Goal: Task Accomplishment & Management: Manage account settings

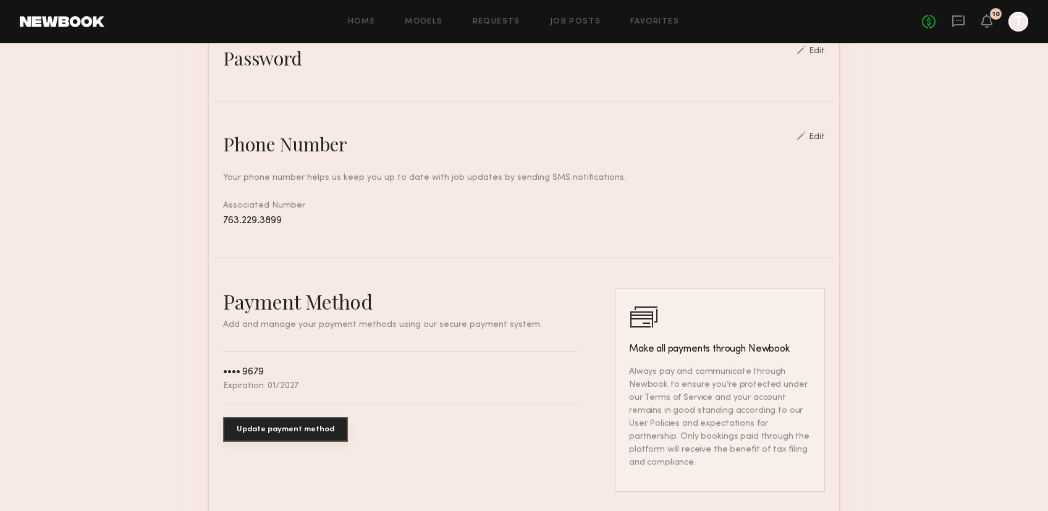
scroll to position [460, 0]
click at [268, 424] on button "Update payment method" at bounding box center [285, 428] width 125 height 25
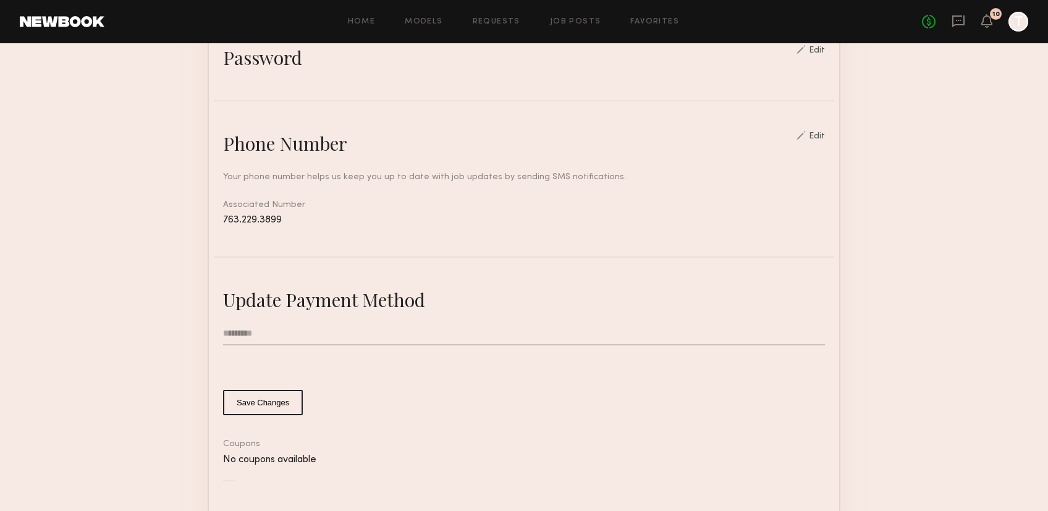
click at [258, 336] on input "text" at bounding box center [524, 333] width 602 height 23
type input "**********"
click at [258, 396] on button "Save Changes" at bounding box center [263, 402] width 80 height 25
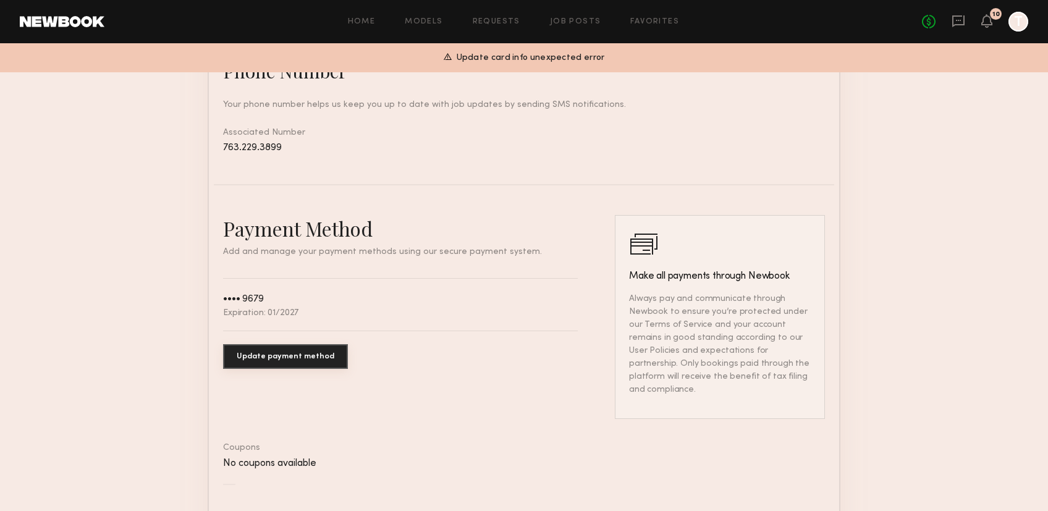
scroll to position [550, 0]
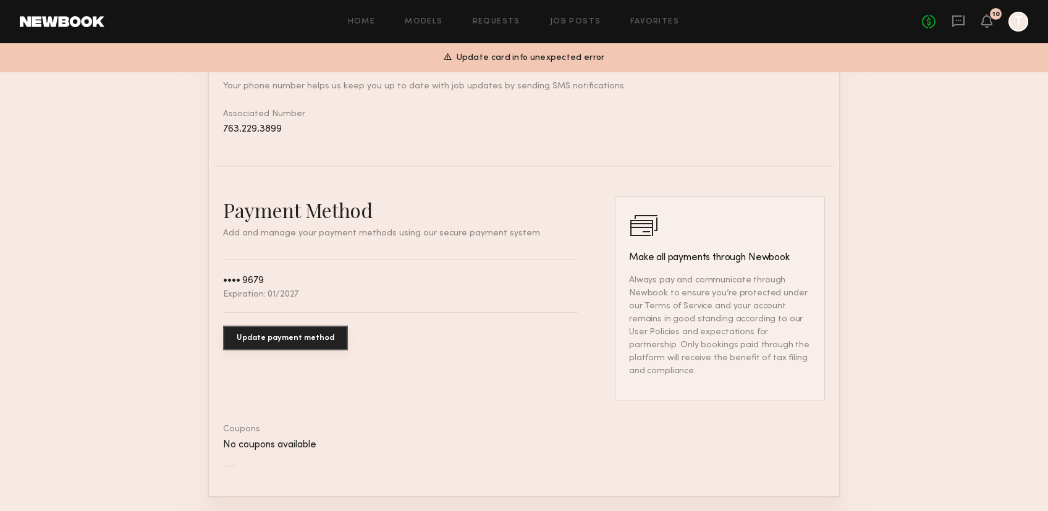
click at [274, 332] on button "Update payment method" at bounding box center [285, 338] width 125 height 25
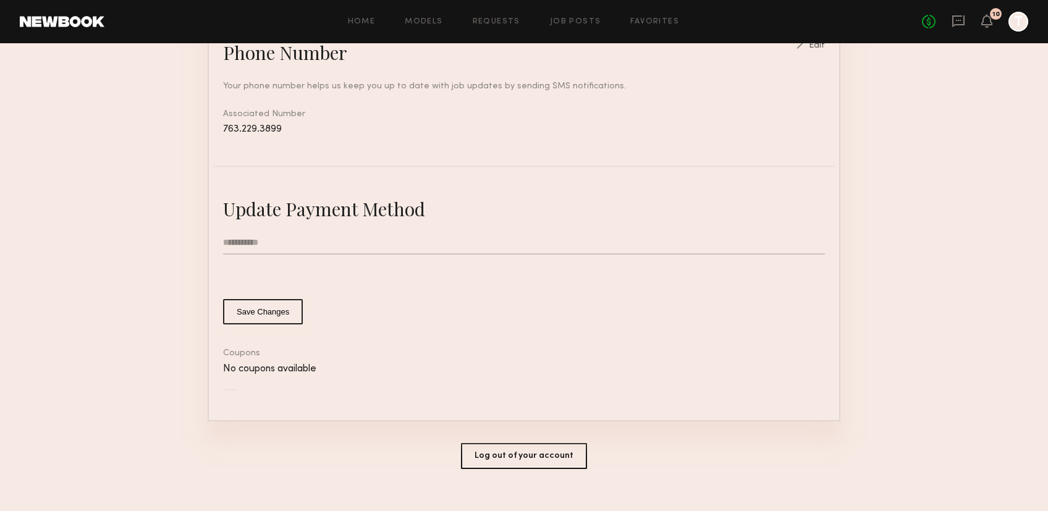
click at [252, 239] on input "**********" at bounding box center [524, 242] width 602 height 23
click at [263, 312] on button "Save Changes" at bounding box center [263, 311] width 80 height 25
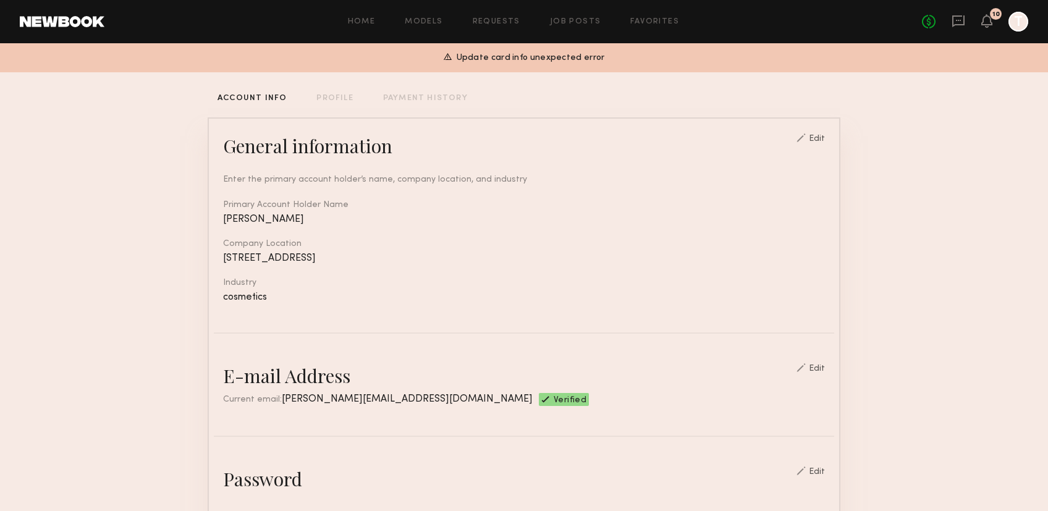
scroll to position [0, 0]
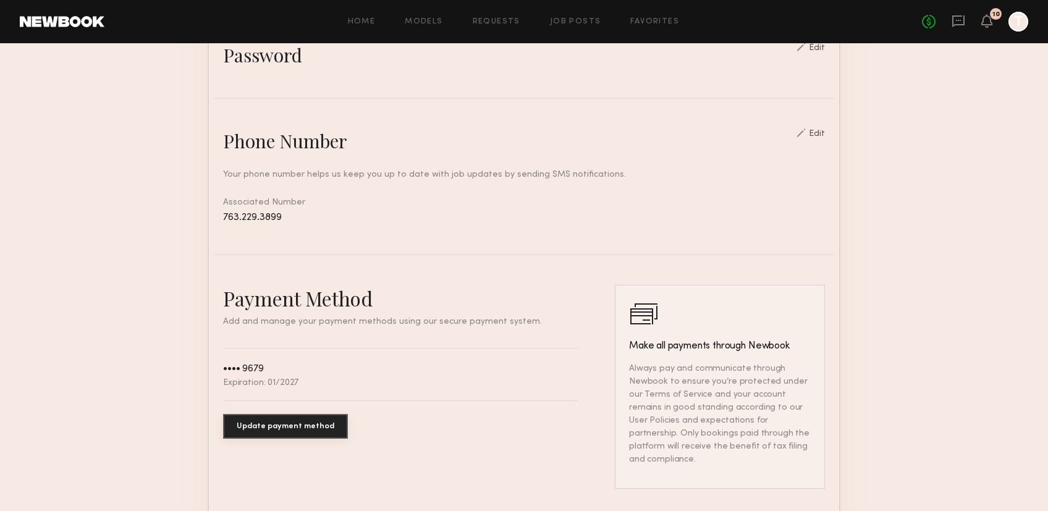
scroll to position [498, 0]
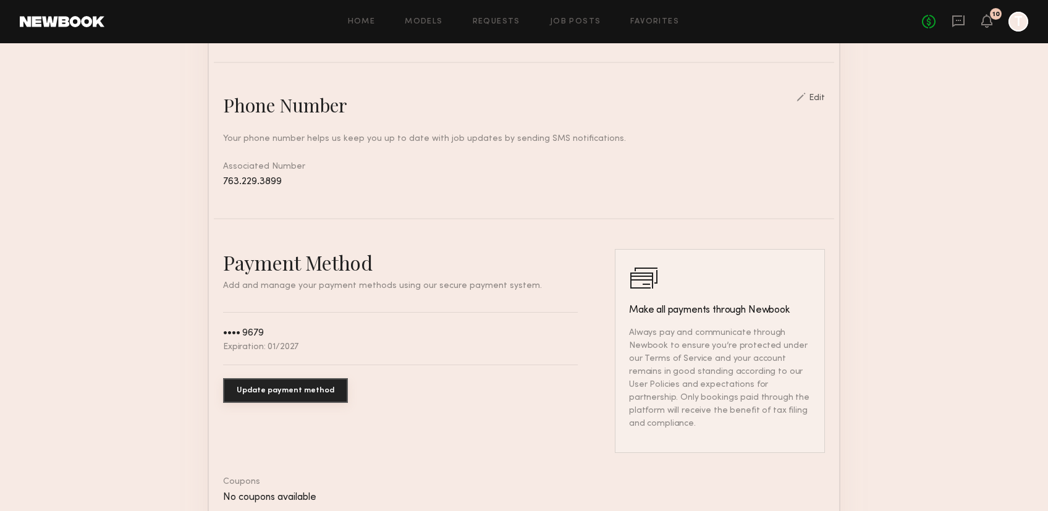
click at [270, 382] on button "Update payment method" at bounding box center [285, 390] width 125 height 25
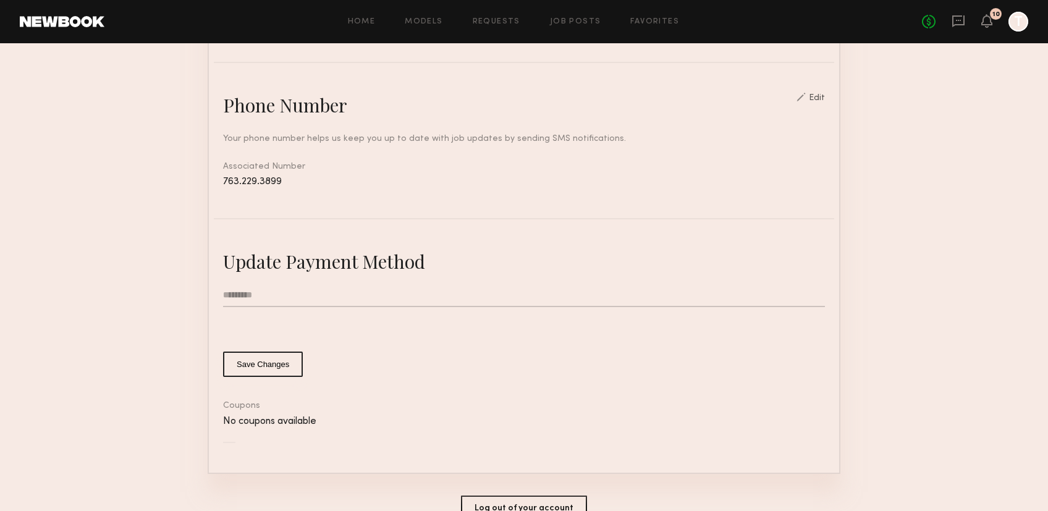
click at [249, 290] on input "text" at bounding box center [524, 295] width 602 height 23
type input "**********"
click at [266, 363] on button "Save Changes" at bounding box center [263, 364] width 80 height 25
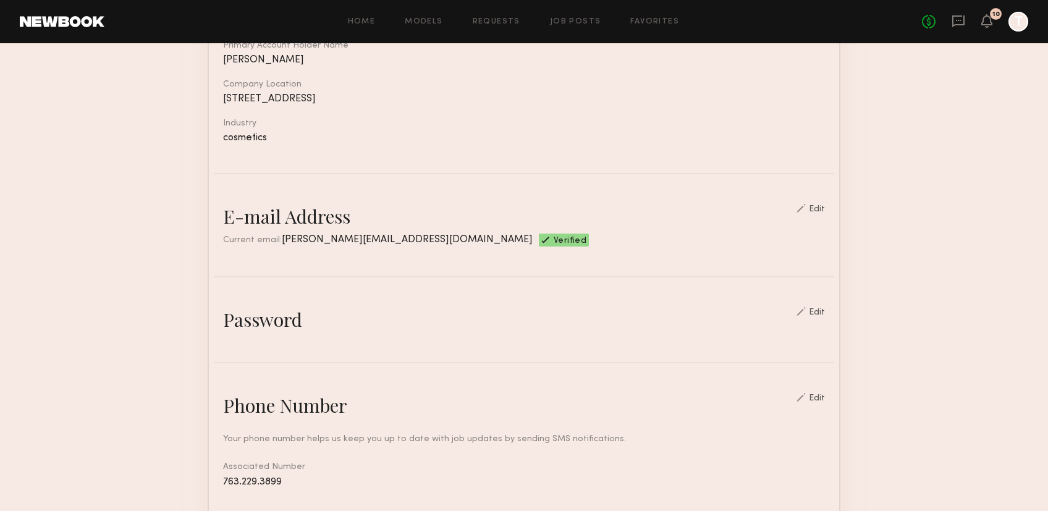
scroll to position [0, 0]
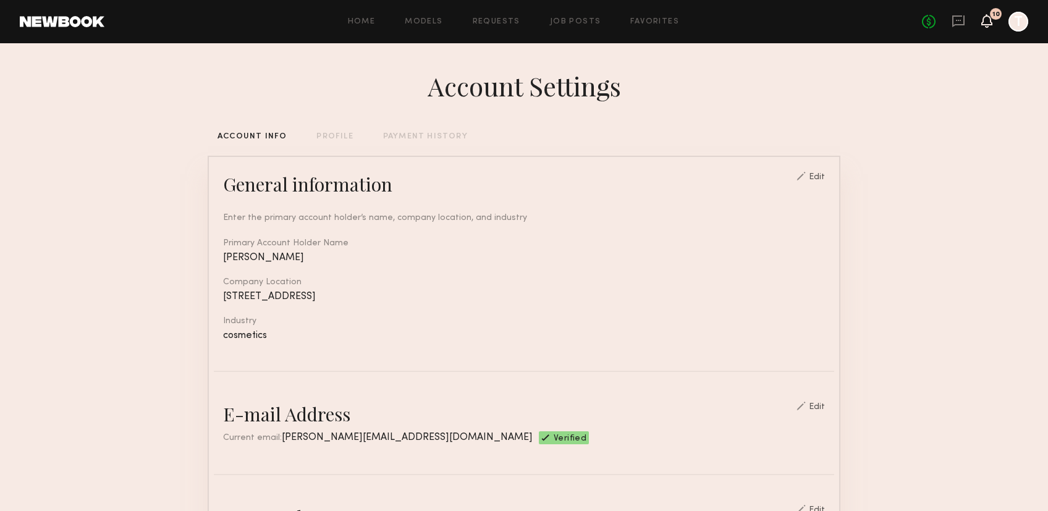
click at [988, 26] on icon at bounding box center [987, 27] width 4 height 2
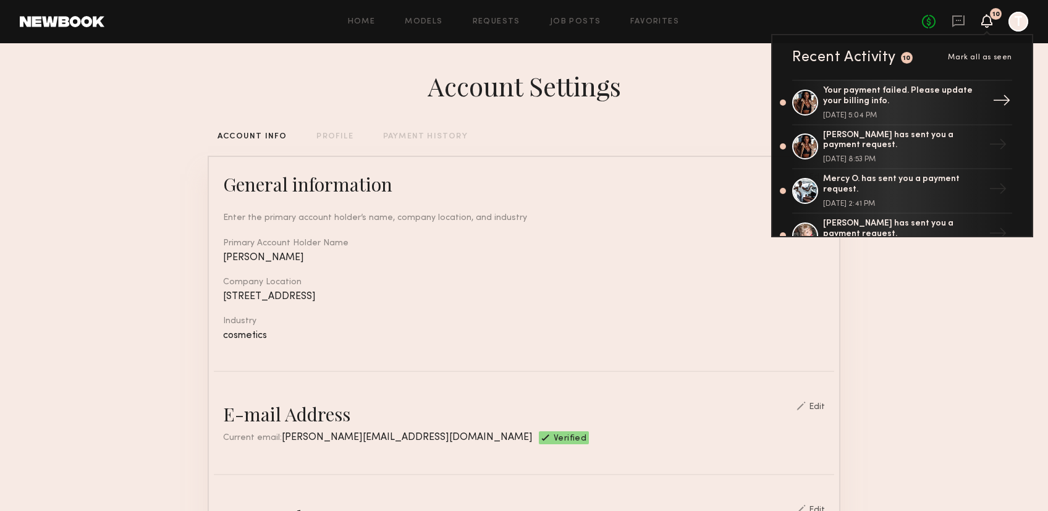
click at [954, 107] on div "Your payment failed. Please update your billing info. October 01, 2025 @ 5:04 PM" at bounding box center [903, 102] width 161 height 33
